Goal: Submit feedback/report problem

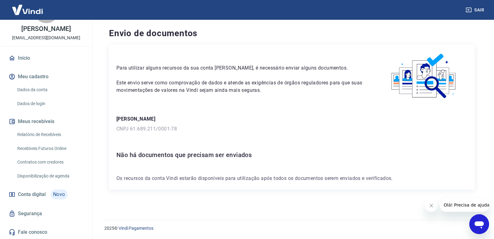
scroll to position [33, 0]
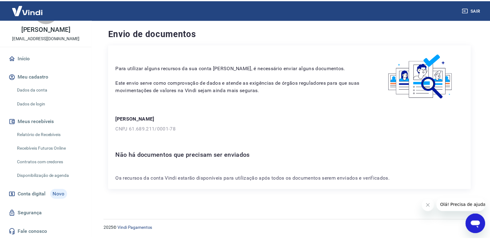
scroll to position [33, 0]
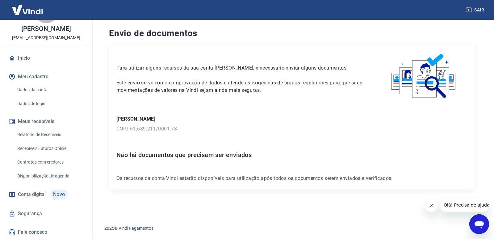
click at [37, 86] on link "Dados da conta" at bounding box center [50, 89] width 70 height 13
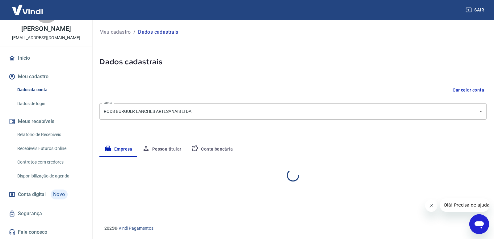
select select "SP"
select select "business"
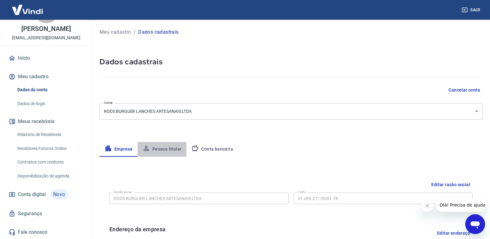
click at [161, 145] on button "Pessoa titular" at bounding box center [161, 149] width 49 height 15
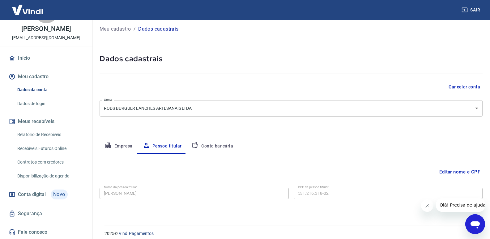
scroll to position [8, 0]
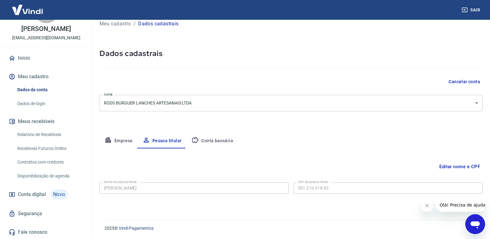
click at [212, 140] on button "Conta bancária" at bounding box center [212, 140] width 52 height 15
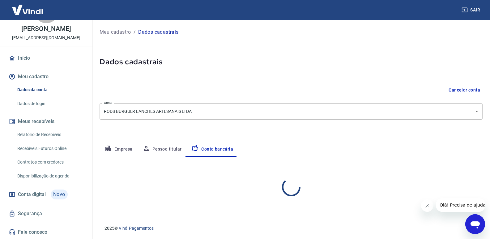
scroll to position [0, 0]
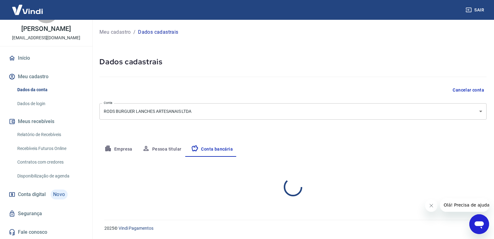
select select "1"
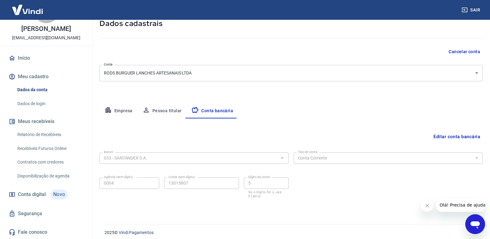
scroll to position [43, 0]
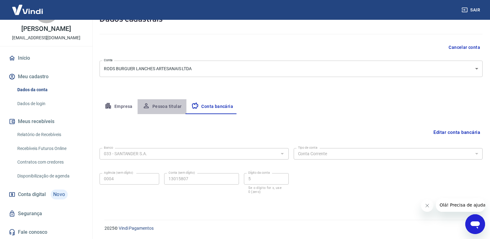
click at [166, 109] on button "Pessoa titular" at bounding box center [161, 106] width 49 height 15
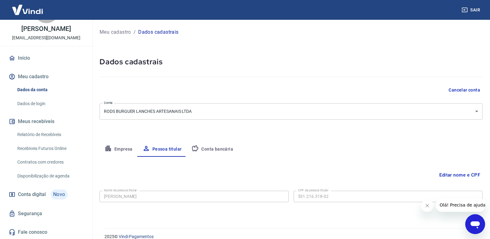
click at [112, 148] on button "Empresa" at bounding box center [118, 149] width 38 height 15
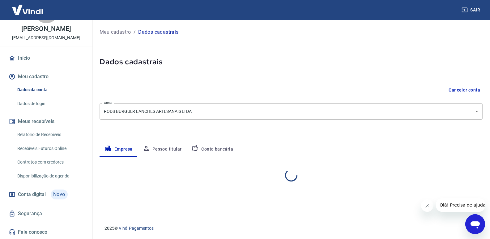
select select "SP"
select select "business"
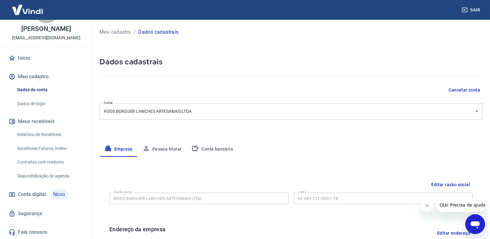
click at [152, 149] on button "Pessoa titular" at bounding box center [161, 149] width 49 height 15
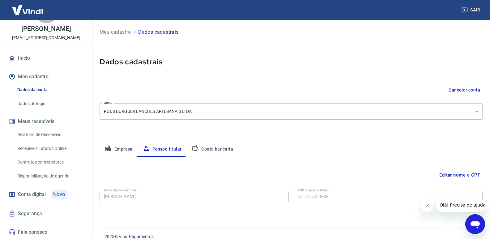
click at [199, 149] on button "Conta bancária" at bounding box center [212, 149] width 52 height 15
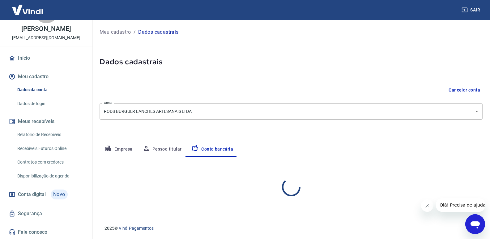
select select "1"
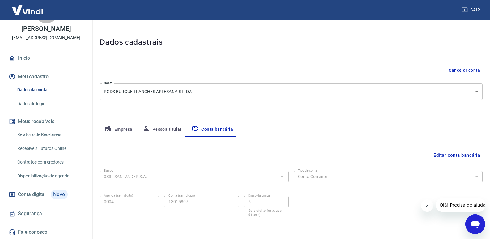
scroll to position [43, 0]
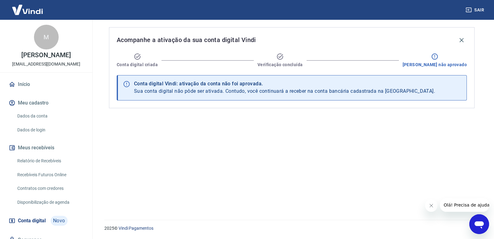
click at [327, 142] on div "Acompanhe a ativação da sua conta digital Vindi Conta digital criada Verificaçã…" at bounding box center [292, 116] width 381 height 192
click at [31, 225] on span "Conta digital" at bounding box center [32, 220] width 28 height 9
click at [63, 225] on span "Novo" at bounding box center [59, 221] width 17 height 10
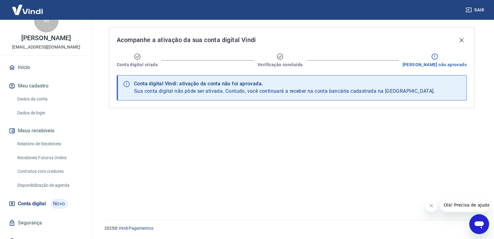
scroll to position [33, 0]
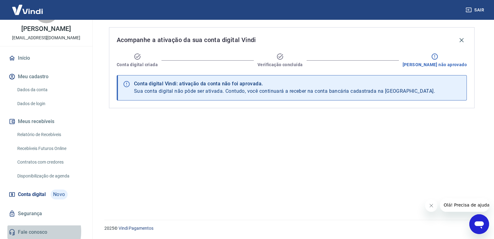
click at [30, 231] on link "Fale conosco" at bounding box center [46, 232] width 78 height 14
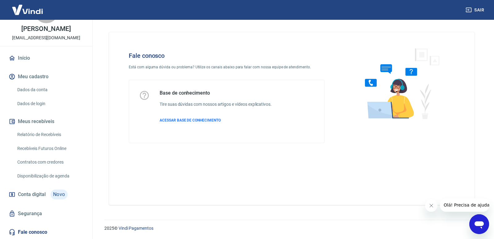
click at [476, 222] on icon "Abrir janela de mensagens" at bounding box center [479, 224] width 9 height 7
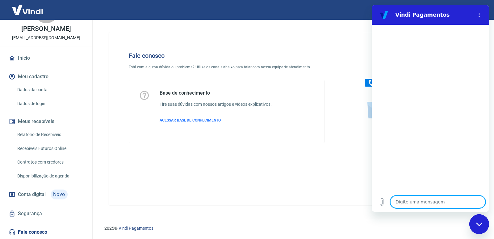
click at [414, 204] on textarea at bounding box center [437, 202] width 95 height 12
type textarea "B"
type textarea "x"
type textarea "Bo"
type textarea "x"
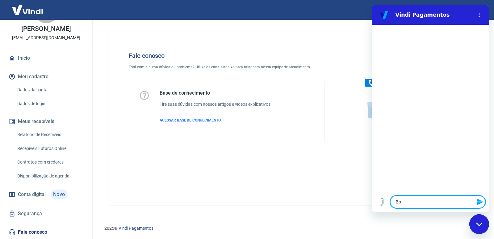
type textarea "Boa"
type textarea "x"
type textarea "Boa"
type textarea "x"
type textarea "Boa n"
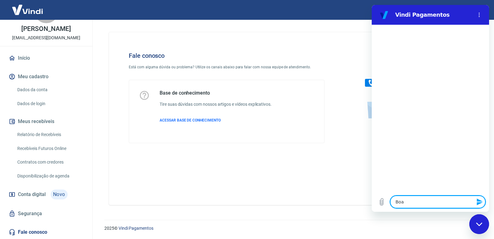
type textarea "x"
type textarea "Boa no"
type textarea "x"
type textarea "Boa noi"
type textarea "x"
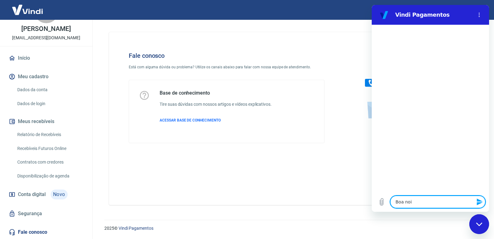
type textarea "Boa noit"
type textarea "x"
type textarea "Boa noite"
type textarea "x"
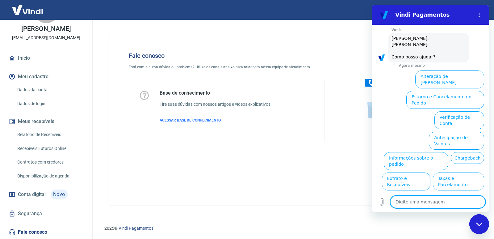
scroll to position [30, 0]
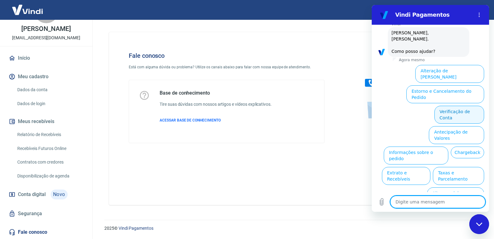
click at [455, 106] on button "Verificação de Conta" at bounding box center [460, 115] width 50 height 18
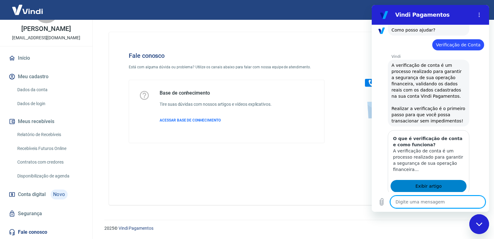
scroll to position [91, 0]
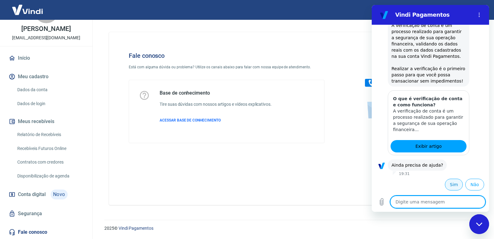
click at [449, 184] on button "Sim" at bounding box center [454, 185] width 18 height 12
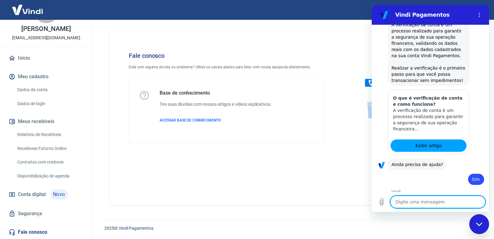
type textarea "x"
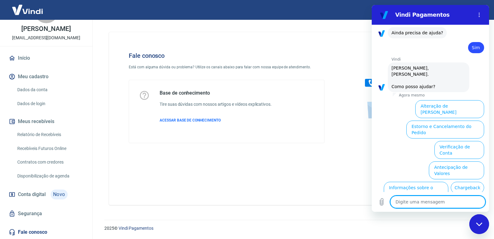
scroll to position [259, 0]
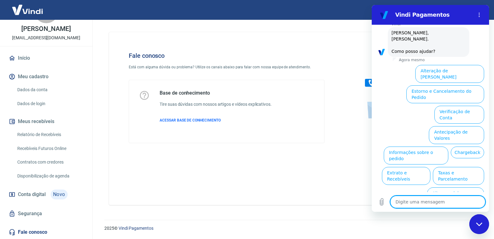
click at [424, 205] on textarea at bounding box center [437, 202] width 95 height 12
type textarea "f"
type textarea "x"
type textarea "fa"
type textarea "x"
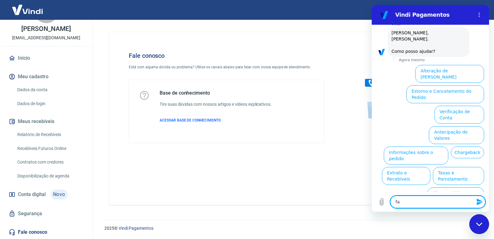
type textarea "fal"
type textarea "x"
type textarea "fala"
type textarea "x"
type textarea "falar"
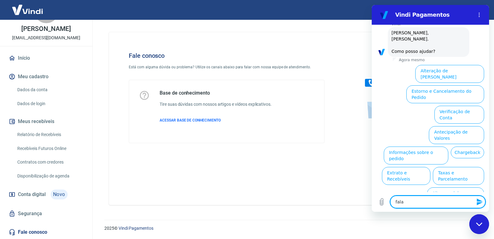
type textarea "x"
type textarea "falar"
type textarea "x"
type textarea "falar c"
type textarea "x"
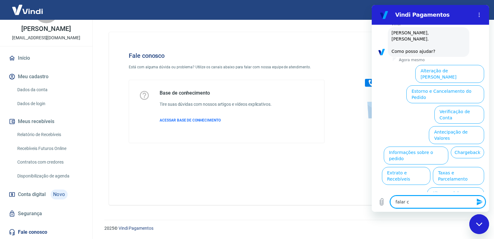
type textarea "falar co"
type textarea "x"
type textarea "falar com"
type textarea "x"
type textarea "falar com"
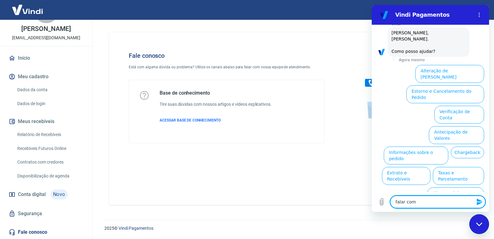
type textarea "x"
type textarea "falar com a"
type textarea "x"
type textarea "falar com at"
type textarea "x"
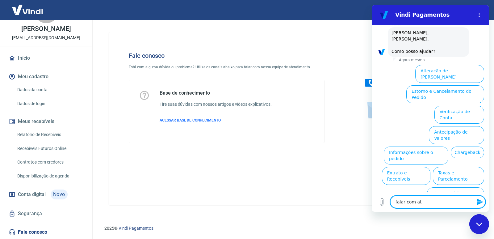
type textarea "falar com ate"
type textarea "x"
type textarea "falar com aten"
type textarea "x"
type textarea "falar com atend"
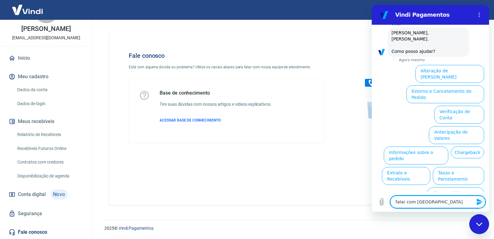
type textarea "x"
type textarea "falar com atende"
type textarea "x"
type textarea "falar com atenden"
type textarea "x"
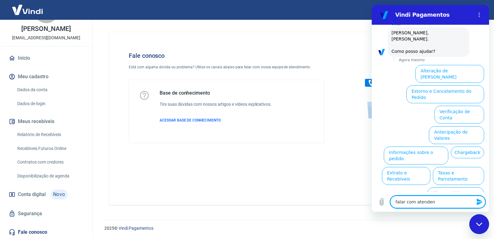
type textarea "falar com atendent"
type textarea "x"
type textarea "falar com atendente"
type textarea "x"
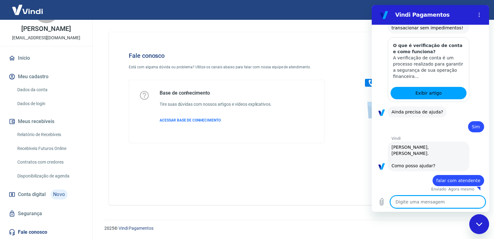
type textarea "x"
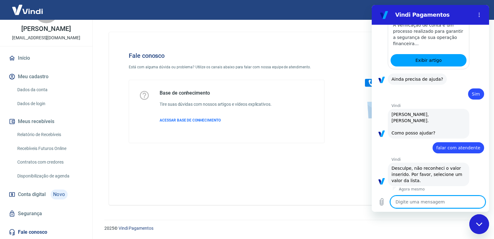
scroll to position [179, 0]
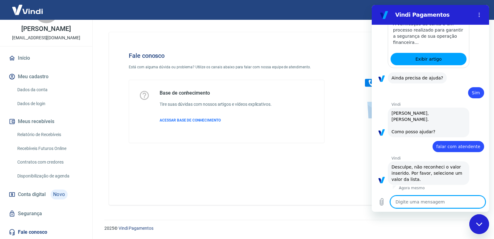
type textarea "a"
type textarea "x"
type textarea "at"
type textarea "x"
type textarea "ate"
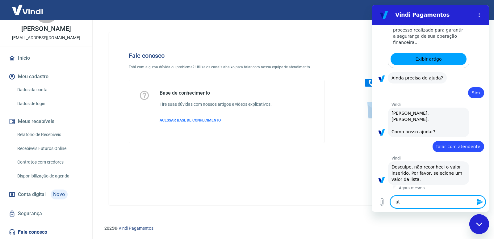
type textarea "x"
type textarea "aten"
type textarea "x"
type textarea "atend"
type textarea "x"
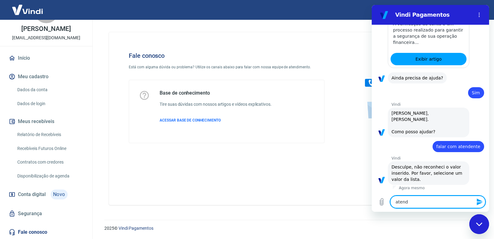
type textarea "atendi"
type textarea "x"
type textarea "atendiem"
type textarea "x"
type textarea "atendiemn"
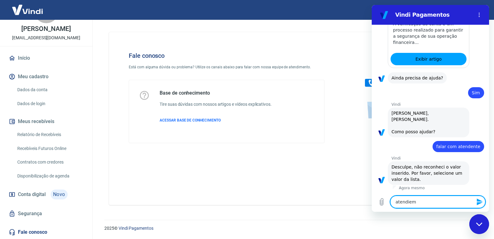
type textarea "x"
type textarea "atendiemnt"
type textarea "x"
type textarea "atendiemnto"
type textarea "x"
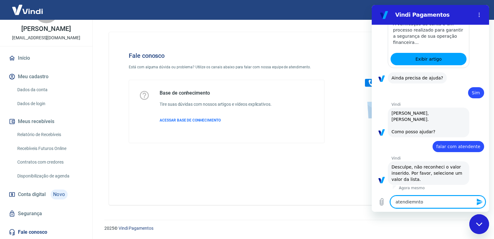
type textarea "atendiemnt"
type textarea "x"
type textarea "atendiemn"
type textarea "x"
type textarea "atendiem"
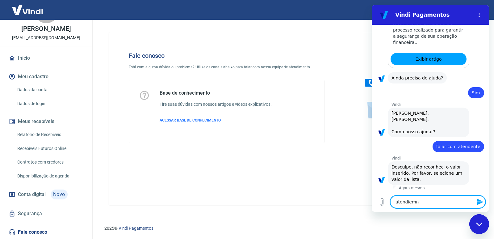
type textarea "x"
type textarea "atendie"
type textarea "x"
type textarea "atendi"
type textarea "x"
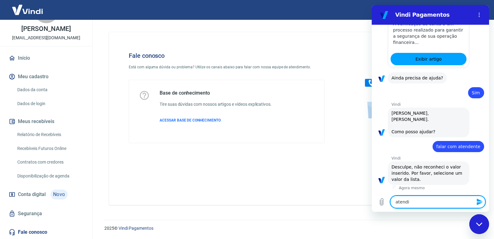
type textarea "atendim"
type textarea "x"
type textarea "atendime"
type textarea "x"
type textarea "atendimen"
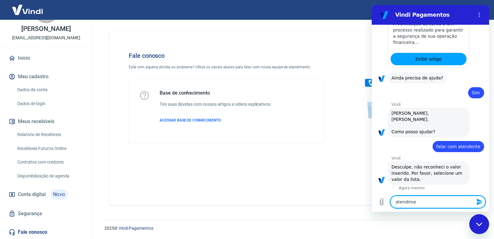
type textarea "x"
type textarea "atendiment"
type textarea "x"
type textarea "atendimento"
type textarea "x"
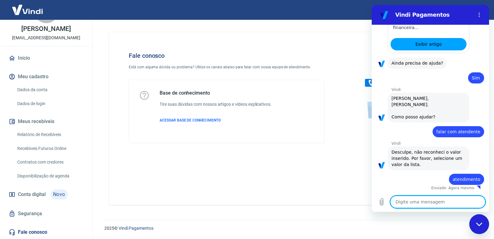
type textarea "x"
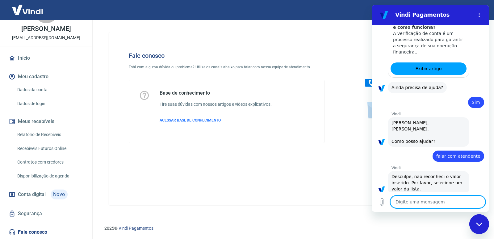
scroll to position [226, 0]
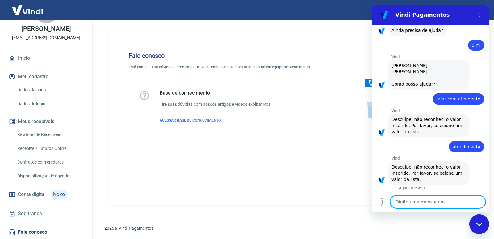
click at [408, 199] on textarea at bounding box center [437, 202] width 95 height 12
click at [476, 15] on button "Menu de opções" at bounding box center [479, 15] width 12 height 12
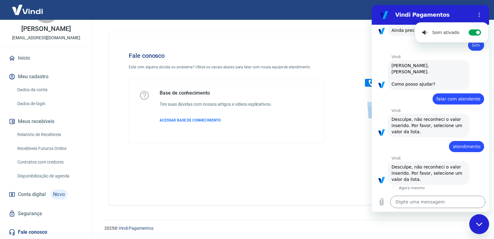
click at [440, 14] on h2 "Vindi Pagamentos" at bounding box center [432, 14] width 75 height 7
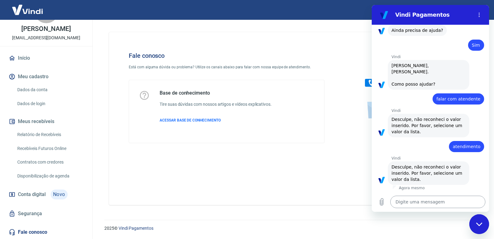
click at [424, 202] on textarea at bounding box center [437, 202] width 95 height 12
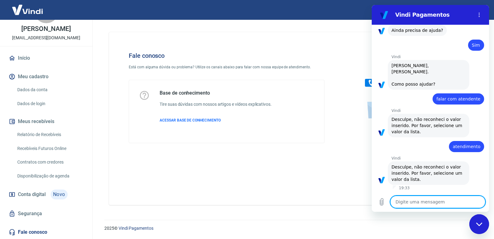
click at [429, 203] on textarea at bounding box center [437, 202] width 95 height 12
type textarea "a"
type textarea "x"
type textarea "at"
type textarea "x"
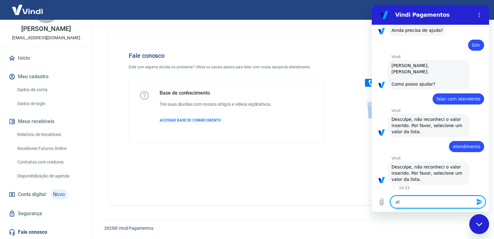
type textarea "ate"
type textarea "x"
type textarea "aten"
type textarea "x"
type textarea "atend"
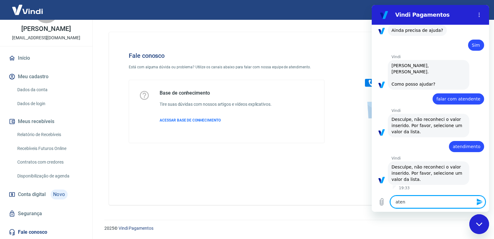
type textarea "x"
type textarea "atendi"
type textarea "x"
type textarea "atend"
type textarea "x"
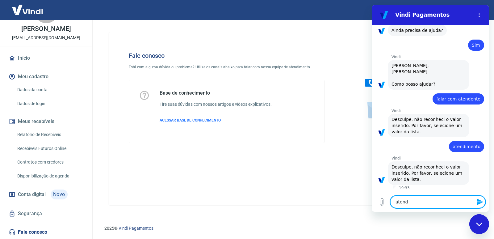
type textarea "aten"
type textarea "x"
type textarea "ate"
type textarea "x"
type textarea "at"
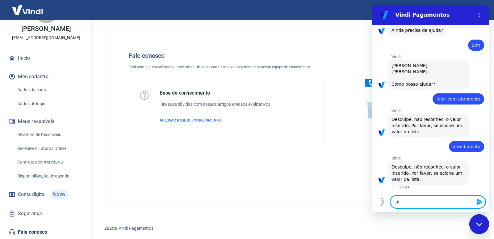
type textarea "x"
type textarea "a"
type textarea "x"
type textarea "f"
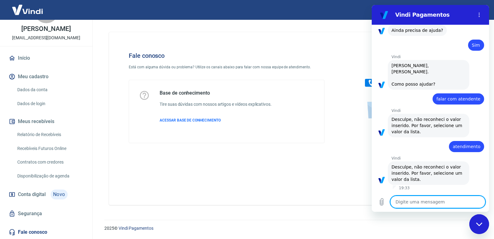
type textarea "x"
type textarea "fa"
type textarea "x"
type textarea "fal"
type textarea "x"
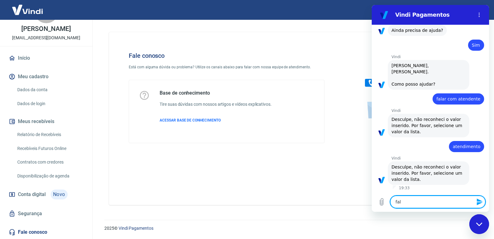
type textarea "fala"
type textarea "x"
type textarea "falar"
type textarea "x"
type textarea "falar"
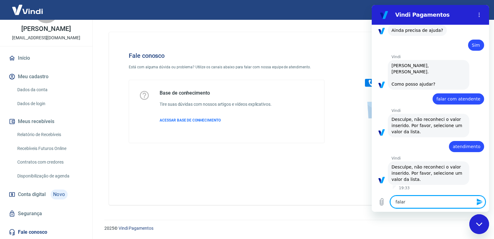
type textarea "x"
type textarea "falar c"
type textarea "x"
type textarea "falar co"
type textarea "x"
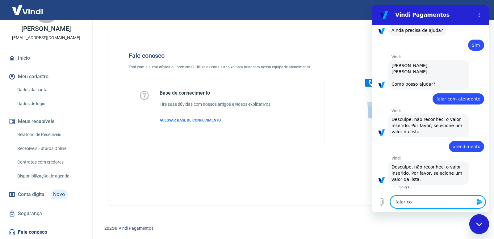
type textarea "falar com"
type textarea "x"
type textarea "falar com"
type textarea "x"
type textarea "falar com a"
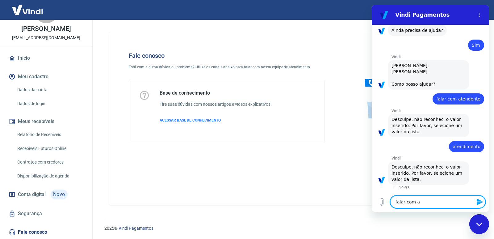
type textarea "x"
type textarea "falar com at"
type textarea "x"
type textarea "falar com ate"
type textarea "x"
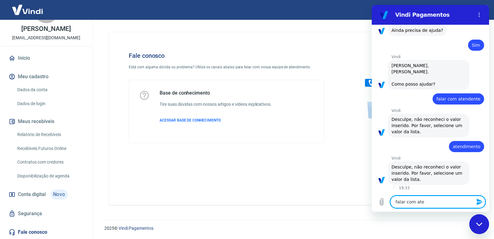
type textarea "falar com aten"
type textarea "x"
type textarea "falar com atend"
type textarea "x"
type textarea "falar com atende"
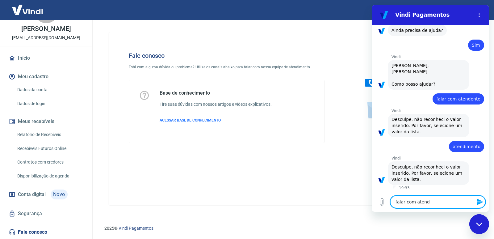
type textarea "x"
type textarea "falar com atenden"
type textarea "x"
type textarea "falar com atendent"
type textarea "x"
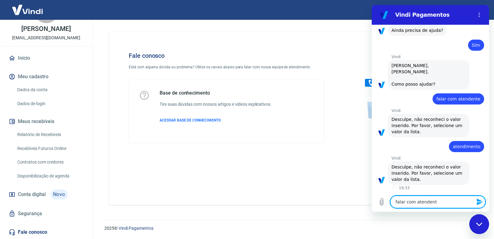
type textarea "falar com atendente"
type textarea "x"
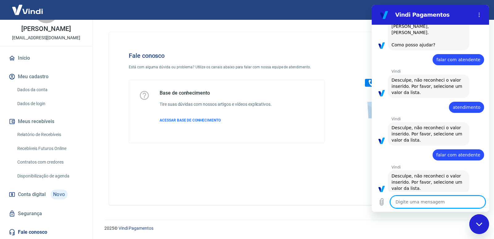
type textarea "x"
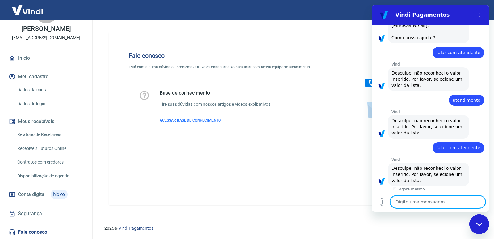
scroll to position [274, 0]
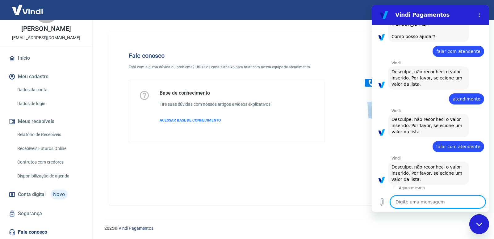
type textarea "c"
type textarea "x"
type textarea "ci"
type textarea "x"
type textarea "c"
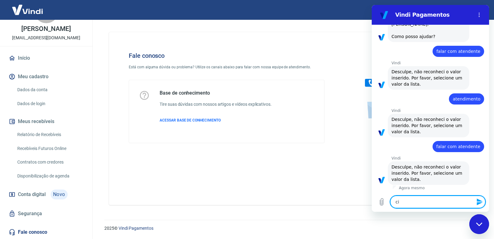
type textarea "x"
type textarea "c"
type textarea "x"
type textarea "co"
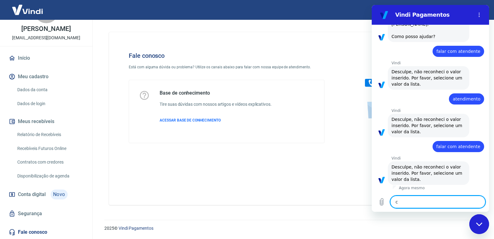
type textarea "x"
type textarea "con"
type textarea "x"
type textarea "cont"
type textarea "x"
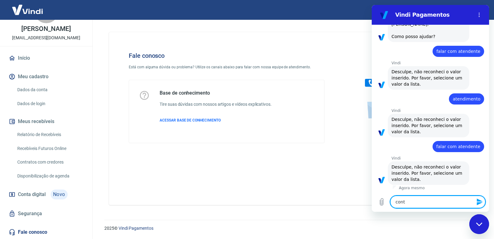
type textarea "conta"
type textarea "x"
type textarea "conta"
type textarea "x"
type textarea "conta d"
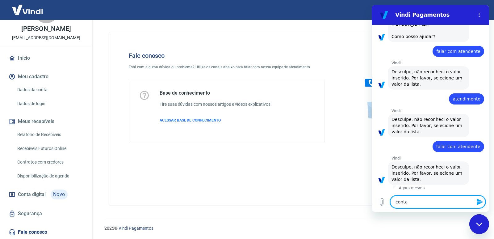
type textarea "x"
type textarea "conta di"
type textarea "x"
type textarea "conta dig"
type textarea "x"
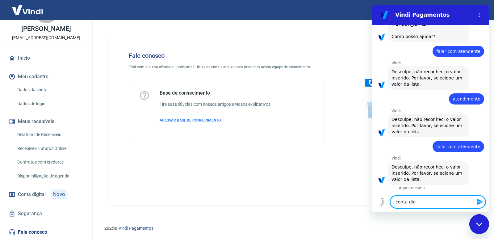
type textarea "conta digi"
type textarea "x"
type textarea "conta digit"
type textarea "x"
type textarea "conta digita"
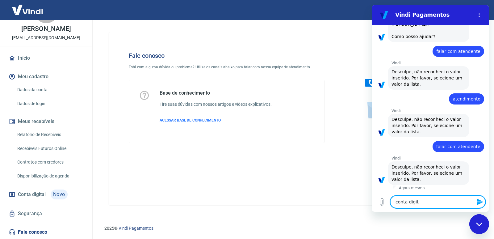
type textarea "x"
type textarea "conta digital"
type textarea "x"
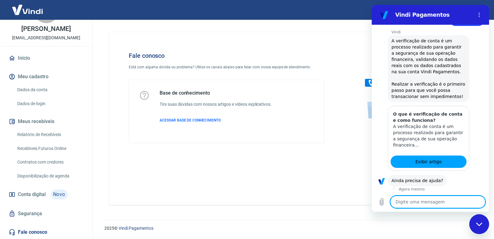
scroll to position [463, 0]
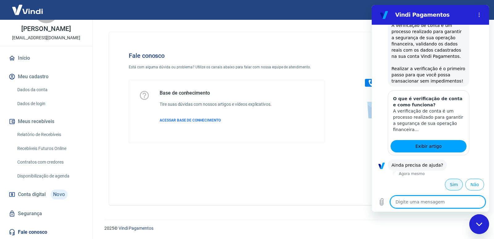
click at [448, 183] on button "Sim" at bounding box center [454, 185] width 18 height 12
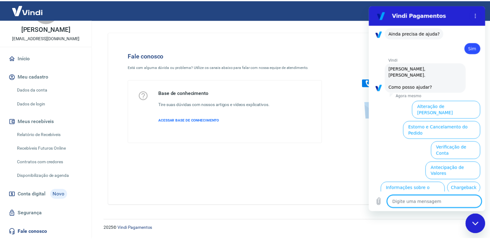
scroll to position [630, 0]
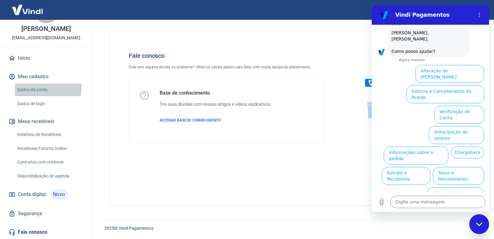
click at [40, 88] on link "Dados da conta" at bounding box center [50, 89] width 70 height 13
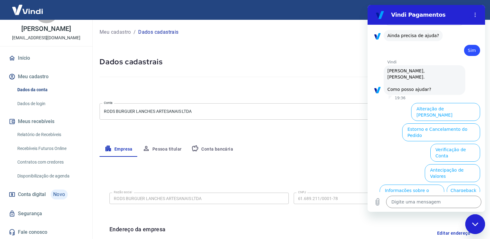
scroll to position [537, 0]
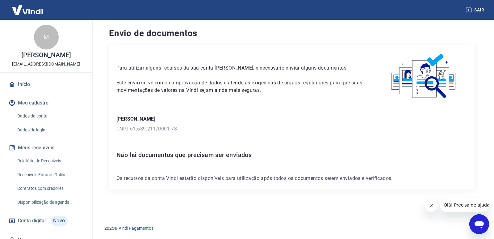
scroll to position [33, 0]
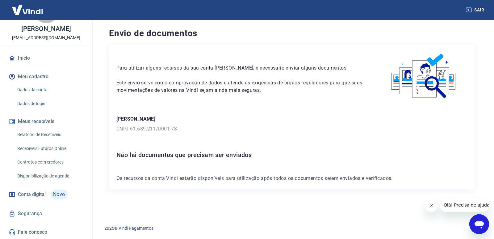
click at [458, 205] on span "Olá! Precisa de ajuda?" at bounding box center [468, 204] width 48 height 5
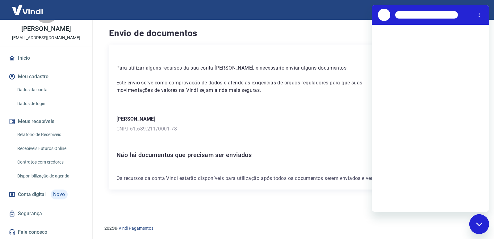
scroll to position [0, 0]
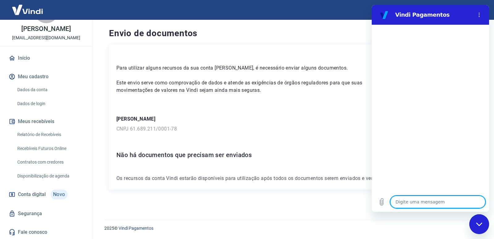
type textarea "o"
type textarea "x"
type textarea "ol"
type textarea "x"
type textarea "olá"
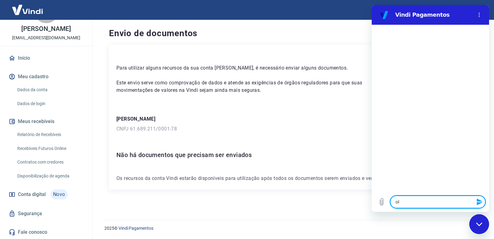
type textarea "x"
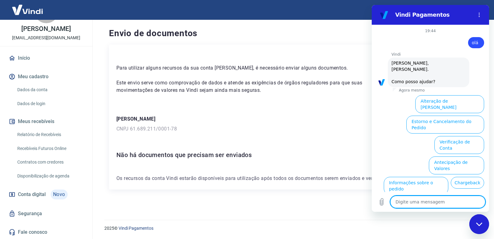
scroll to position [30, 0]
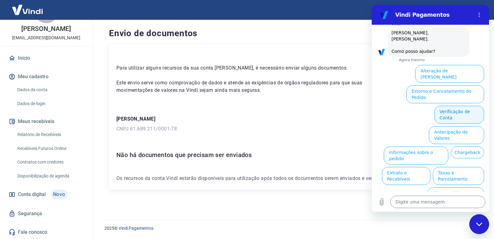
click at [457, 106] on button "Verificação de Conta" at bounding box center [460, 115] width 50 height 18
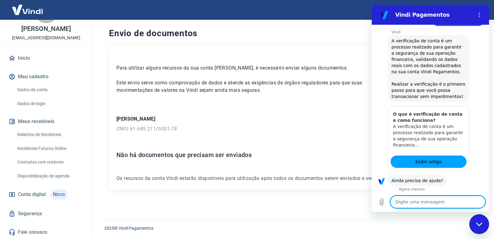
scroll to position [91, 0]
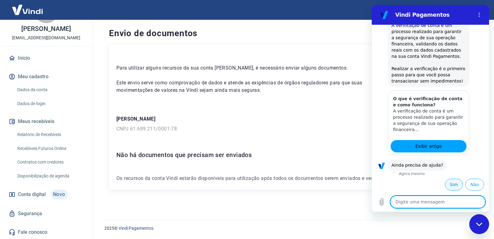
click at [448, 183] on button "Sim" at bounding box center [454, 185] width 18 height 12
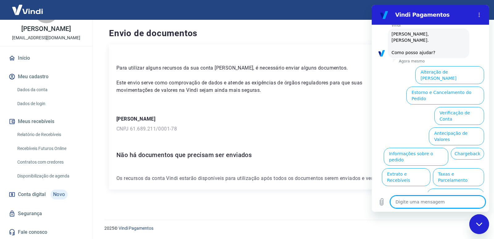
scroll to position [259, 0]
click at [477, 14] on icon "Menu de opções" at bounding box center [479, 14] width 5 height 5
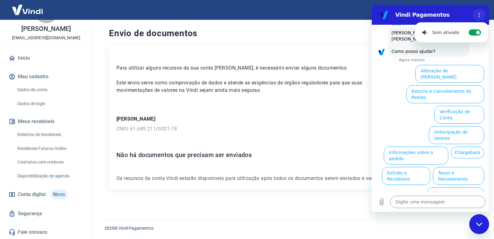
click at [477, 14] on icon "Menu de opções" at bounding box center [479, 14] width 5 height 5
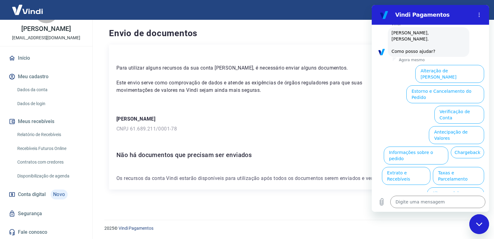
click at [481, 220] on div "Fechar janela de mensagens" at bounding box center [479, 224] width 19 height 19
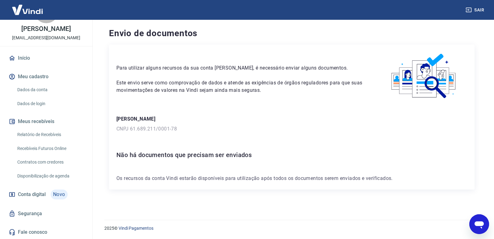
click at [48, 149] on link "Recebíveis Futuros Online" at bounding box center [50, 148] width 70 height 13
type textarea "x"
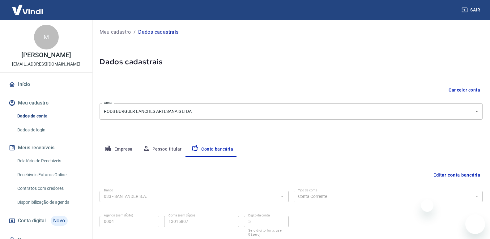
select select "1"
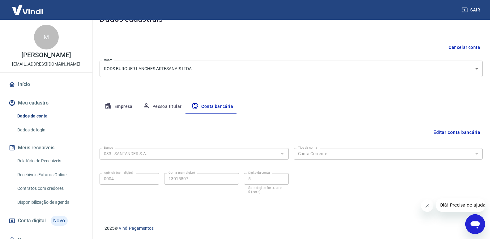
scroll to position [33, 0]
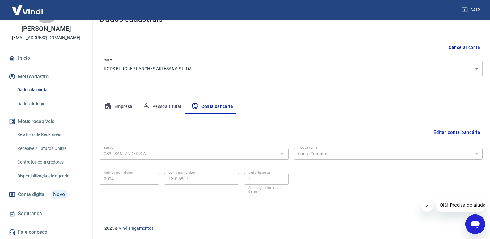
click at [36, 77] on button "Meu cadastro" at bounding box center [46, 77] width 78 height 14
click at [38, 74] on button "Meu cadastro" at bounding box center [46, 77] width 78 height 14
click at [155, 107] on button "Pessoa titular" at bounding box center [161, 106] width 49 height 15
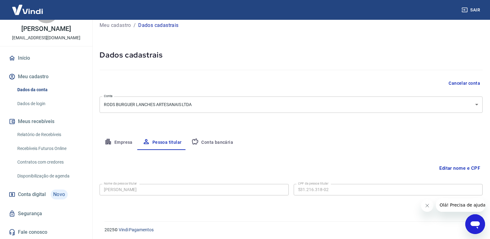
scroll to position [8, 0]
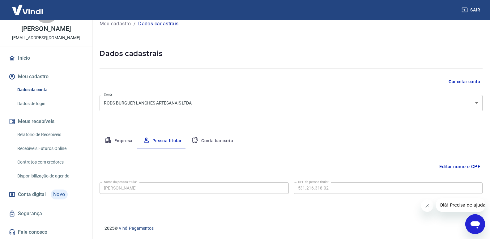
click at [118, 138] on button "Empresa" at bounding box center [118, 140] width 38 height 15
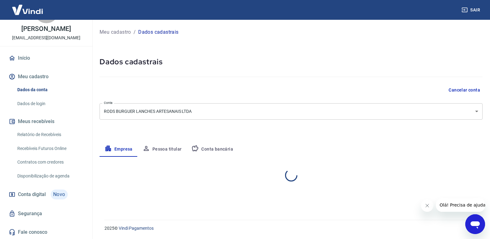
scroll to position [0, 0]
select select "SP"
select select "business"
